Goal: Information Seeking & Learning: Learn about a topic

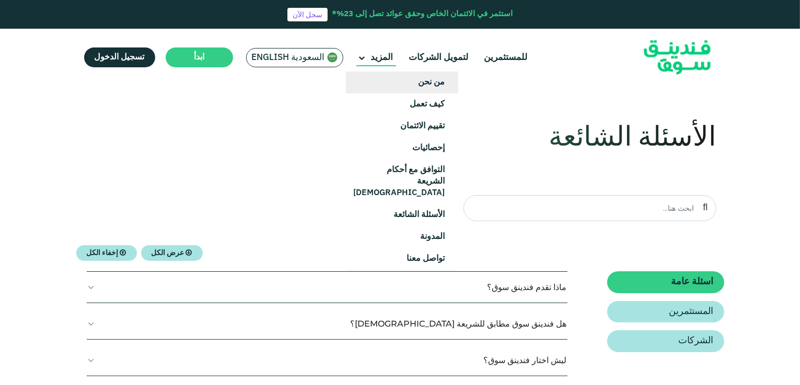
click at [427, 81] on link "من نحن" at bounding box center [402, 83] width 112 height 22
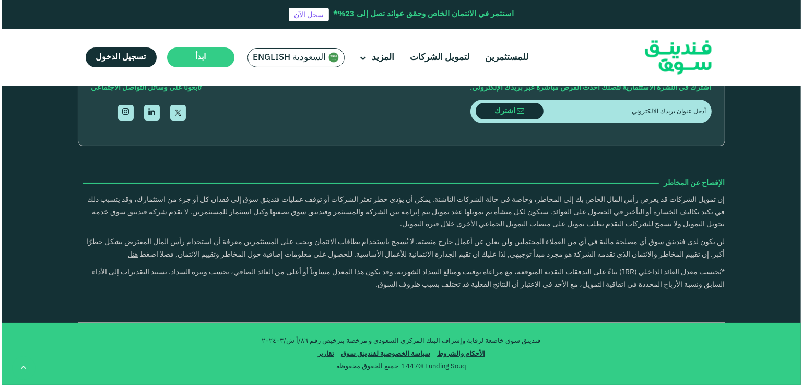
scroll to position [1826, 0]
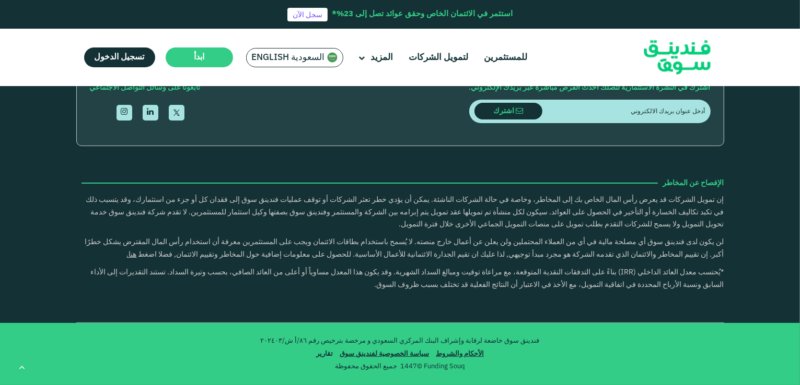
click at [326, 351] on span "تقارير" at bounding box center [324, 354] width 22 height 10
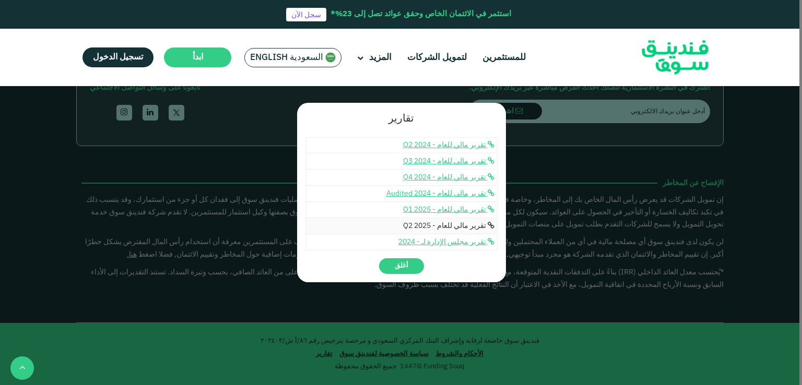
click at [438, 227] on span "تقرير مالي للعام - Q2 2025" at bounding box center [444, 225] width 83 height 7
click at [395, 264] on span "أغلق" at bounding box center [402, 266] width 14 height 7
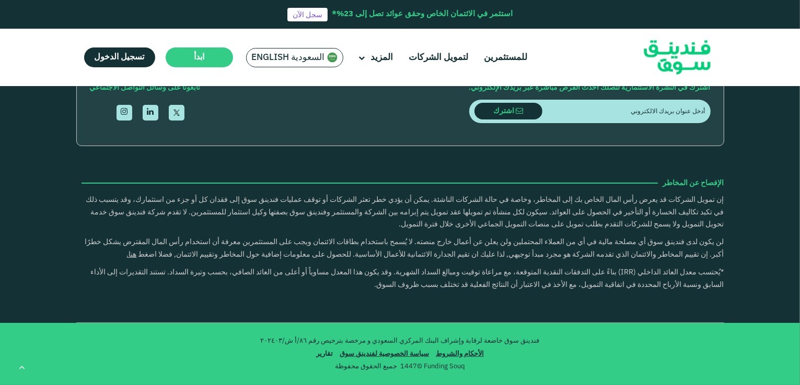
click at [321, 354] on span "تقارير" at bounding box center [324, 354] width 22 height 10
